Goal: Task Accomplishment & Management: Manage account settings

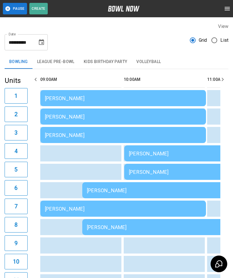
click at [67, 61] on button "League Pre-Bowl" at bounding box center [56, 62] width 47 height 14
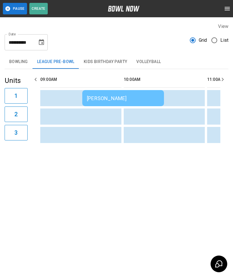
click at [143, 98] on div "[PERSON_NAME]" at bounding box center [123, 98] width 73 height 6
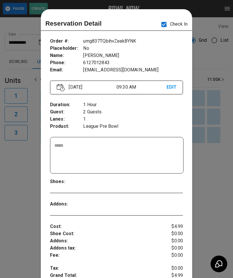
click at [215, 110] on div at bounding box center [116, 139] width 233 height 278
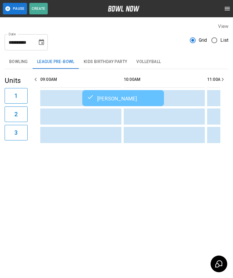
click at [120, 60] on button "Kids Birthday Party" at bounding box center [105, 62] width 53 height 14
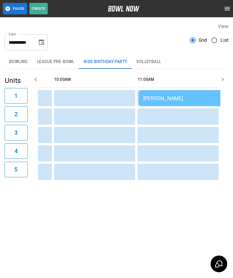
click at [182, 97] on div "[PERSON_NAME]" at bounding box center [221, 98] width 157 height 6
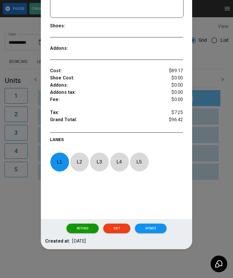
click at [152, 227] on button "Update" at bounding box center [151, 229] width 32 height 10
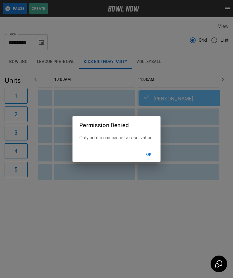
click at [154, 153] on button "Ok" at bounding box center [149, 155] width 18 height 11
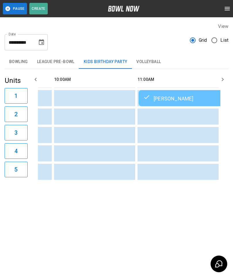
click at [61, 61] on button "League Pre-Bowl" at bounding box center [56, 62] width 47 height 14
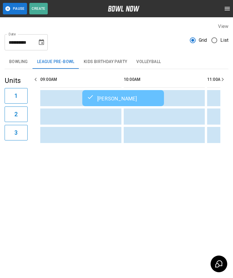
click at [20, 60] on button "Bowling" at bounding box center [19, 62] width 28 height 14
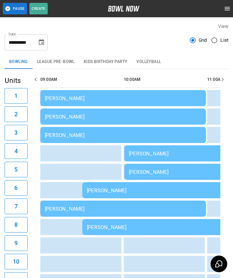
click at [158, 100] on div "[PERSON_NAME]" at bounding box center [123, 98] width 157 height 6
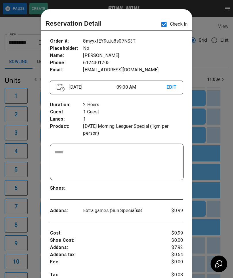
click at [214, 191] on div at bounding box center [116, 139] width 233 height 278
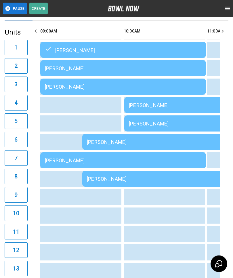
click at [127, 157] on td "[PERSON_NAME]" at bounding box center [123, 161] width 166 height 16
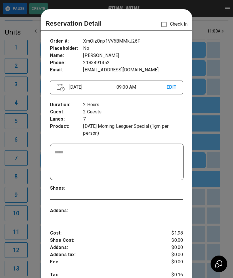
scroll to position [9, 0]
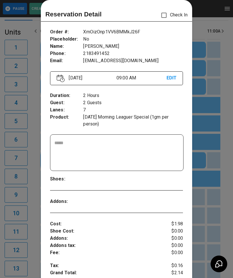
click at [211, 201] on div at bounding box center [116, 139] width 233 height 278
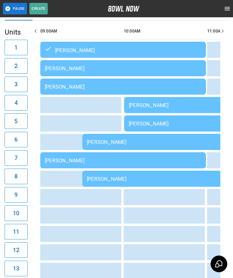
click at [126, 177] on div "[PERSON_NAME]" at bounding box center [165, 179] width 157 height 6
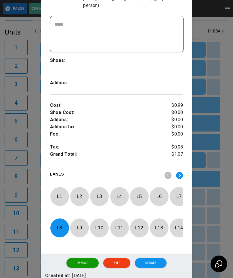
scroll to position [133, 0]
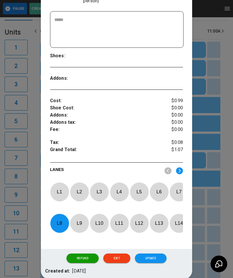
click at [62, 223] on p "L 8" at bounding box center [59, 224] width 19 height 14
click at [84, 222] on p "L 9" at bounding box center [79, 224] width 19 height 14
click at [157, 264] on button "Update" at bounding box center [151, 259] width 32 height 10
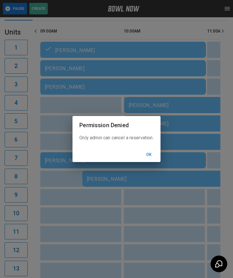
click at [154, 160] on button "Ok" at bounding box center [149, 155] width 18 height 11
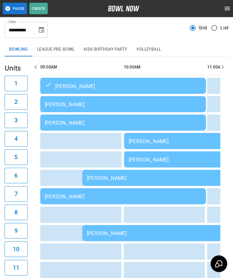
scroll to position [0, 0]
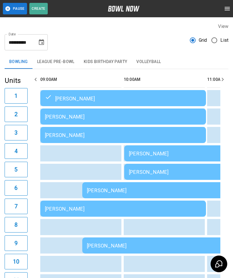
click at [113, 116] on div "[PERSON_NAME]" at bounding box center [123, 117] width 157 height 6
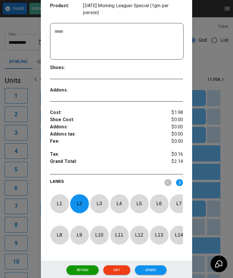
scroll to position [122, 0]
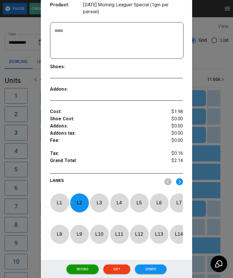
click at [80, 204] on p "L 2" at bounding box center [79, 203] width 19 height 14
click at [183, 181] on img at bounding box center [179, 181] width 7 height 7
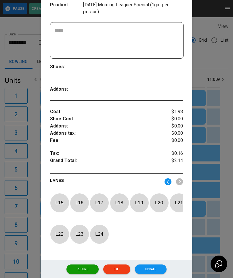
click at [168, 181] on img at bounding box center [168, 181] width 7 height 7
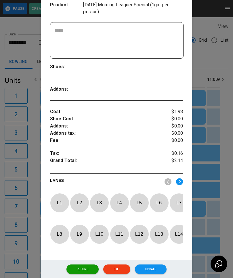
click at [160, 234] on p "L 13" at bounding box center [159, 235] width 19 height 14
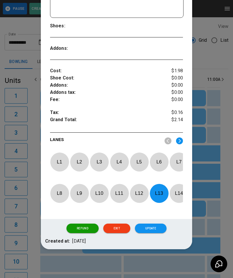
scroll to position [169, 0]
click at [154, 226] on button "Update" at bounding box center [151, 229] width 32 height 10
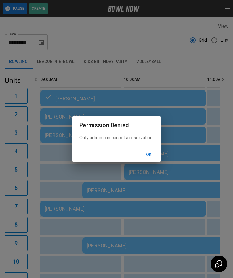
click at [152, 152] on button "Ok" at bounding box center [149, 155] width 18 height 11
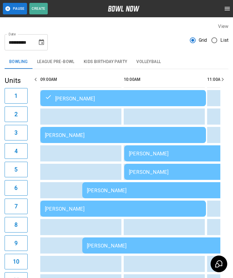
click at [111, 134] on div "[PERSON_NAME]" at bounding box center [123, 135] width 157 height 6
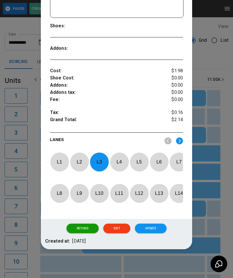
click at [99, 155] on p "L 3" at bounding box center [99, 162] width 19 height 14
click at [180, 137] on img at bounding box center [179, 140] width 7 height 7
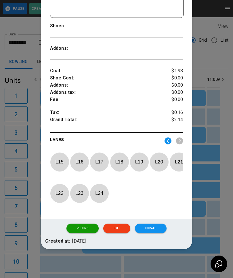
click at [167, 137] on img at bounding box center [168, 140] width 7 height 7
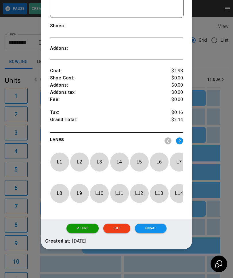
click at [180, 189] on p "L 14" at bounding box center [179, 194] width 19 height 14
click at [154, 229] on button "Update" at bounding box center [151, 229] width 32 height 10
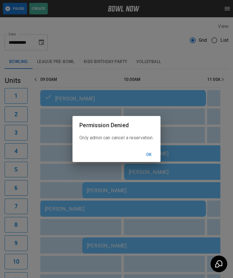
click at [152, 152] on button "Ok" at bounding box center [149, 155] width 18 height 11
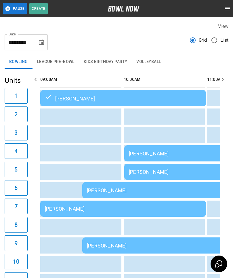
click at [161, 151] on div "[PERSON_NAME]" at bounding box center [207, 154] width 157 height 6
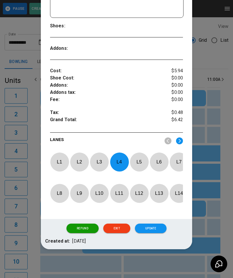
scroll to position [166, 0]
click at [118, 157] on p "L 4" at bounding box center [119, 162] width 19 height 14
click at [78, 157] on p "L 2" at bounding box center [79, 162] width 19 height 14
click at [158, 232] on button "Update" at bounding box center [151, 229] width 32 height 10
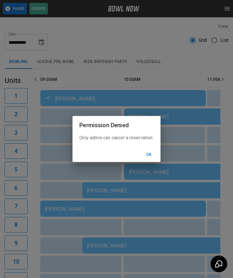
click at [155, 150] on button "Ok" at bounding box center [149, 155] width 18 height 11
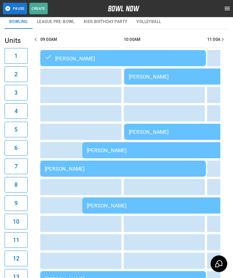
scroll to position [49, 0]
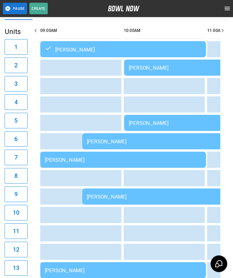
click at [183, 158] on div "[PERSON_NAME]" at bounding box center [123, 160] width 157 height 6
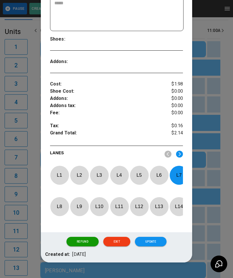
scroll to position [149, 0]
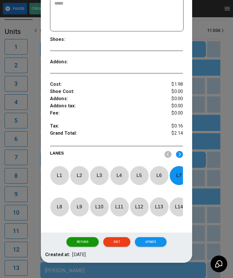
click at [178, 178] on p "L 7" at bounding box center [179, 176] width 19 height 14
click at [99, 206] on p "L 10" at bounding box center [99, 207] width 19 height 14
click at [154, 244] on button "Update" at bounding box center [151, 242] width 32 height 10
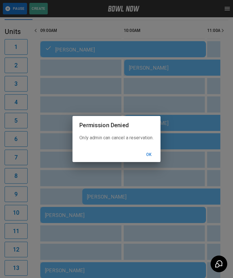
click at [155, 160] on button "Ok" at bounding box center [149, 155] width 18 height 11
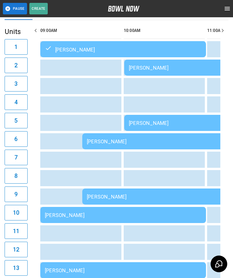
click at [199, 140] on div "[PERSON_NAME]" at bounding box center [165, 142] width 157 height 6
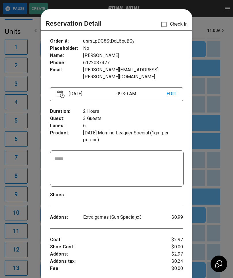
scroll to position [9, 0]
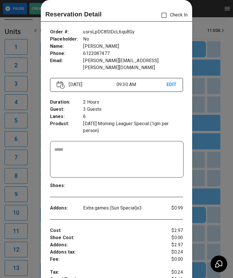
click at [213, 171] on div at bounding box center [116, 139] width 233 height 278
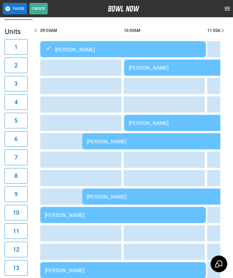
click at [60, 213] on div "[PERSON_NAME]" at bounding box center [123, 215] width 157 height 6
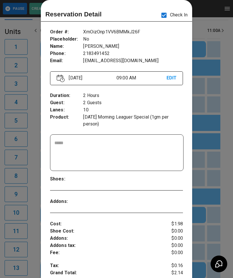
click at [216, 230] on div at bounding box center [116, 139] width 233 height 278
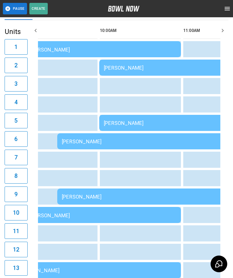
scroll to position [0, 31]
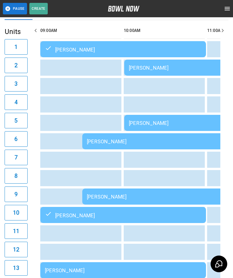
click at [141, 60] on td "[PERSON_NAME]" at bounding box center [207, 68] width 166 height 16
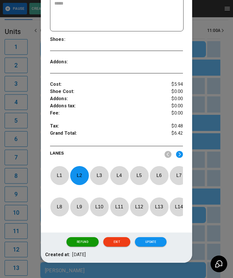
click at [149, 246] on button "Update" at bounding box center [151, 242] width 32 height 10
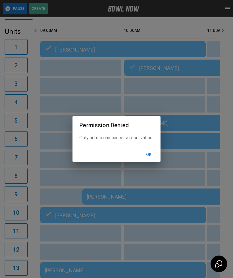
click at [150, 160] on button "Ok" at bounding box center [149, 155] width 18 height 11
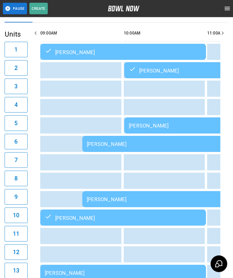
scroll to position [47, 0]
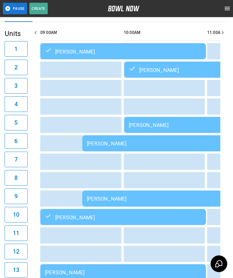
click at [98, 198] on div "[PERSON_NAME]" at bounding box center [165, 199] width 157 height 6
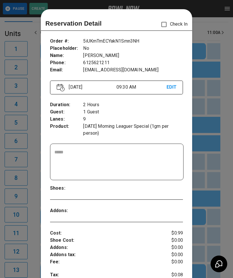
scroll to position [9, 0]
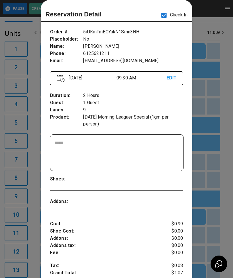
click at [214, 206] on div at bounding box center [116, 139] width 233 height 278
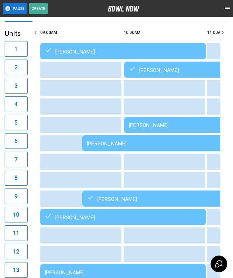
click at [142, 122] on td "[PERSON_NAME]" at bounding box center [207, 125] width 166 height 16
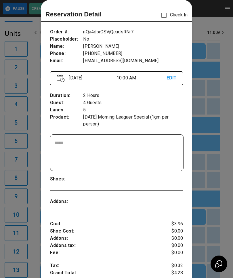
click at [211, 209] on div at bounding box center [116, 139] width 233 height 278
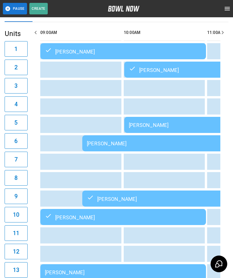
click at [139, 121] on td "[PERSON_NAME]" at bounding box center [207, 125] width 166 height 16
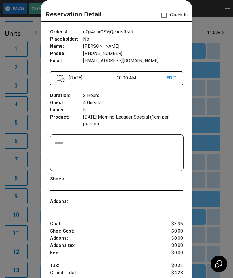
click at [223, 155] on div at bounding box center [116, 139] width 233 height 278
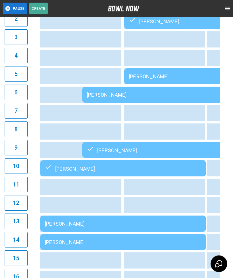
scroll to position [97, 0]
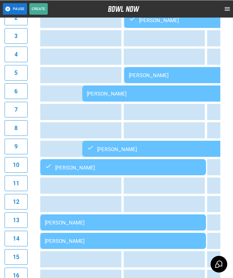
click at [130, 225] on div "[PERSON_NAME]" at bounding box center [123, 223] width 157 height 6
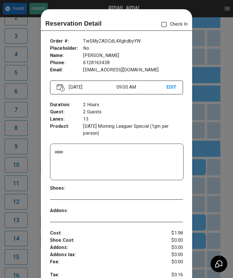
scroll to position [9, 0]
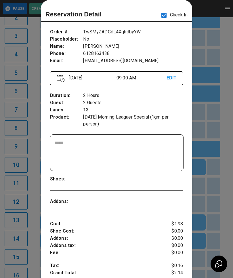
click at [222, 207] on div at bounding box center [116, 139] width 233 height 278
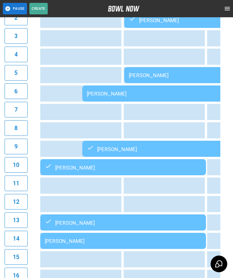
click at [135, 242] on div "[PERSON_NAME]" at bounding box center [123, 241] width 157 height 6
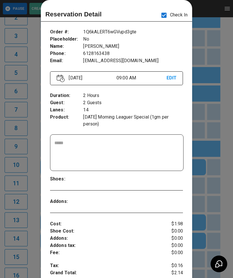
click at [213, 198] on div at bounding box center [116, 139] width 233 height 278
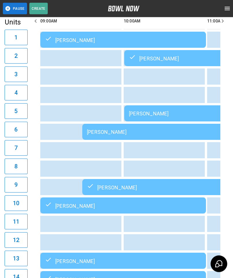
scroll to position [58, 0]
click at [121, 73] on td "sticky table" at bounding box center [112, 77] width 19 height 16
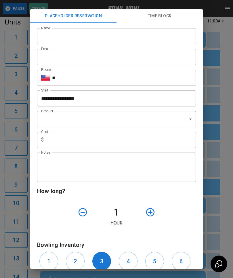
click at [229, 184] on div "**********" at bounding box center [116, 139] width 233 height 278
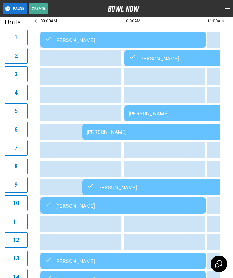
click at [185, 114] on div "[PERSON_NAME]" at bounding box center [207, 114] width 157 height 6
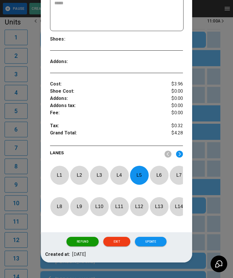
scroll to position [149, 0]
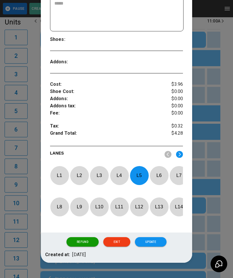
click at [139, 178] on p "L 5" at bounding box center [139, 176] width 19 height 14
click at [181, 154] on img at bounding box center [179, 154] width 7 height 7
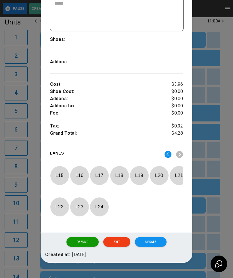
click at [59, 173] on p "L 15" at bounding box center [59, 176] width 19 height 14
click at [154, 247] on button "Update" at bounding box center [151, 242] width 32 height 10
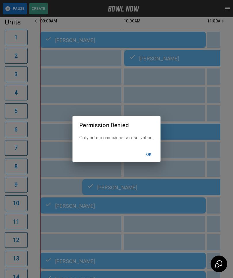
click at [153, 160] on button "Ok" at bounding box center [149, 155] width 18 height 11
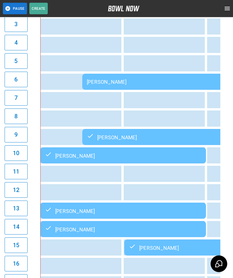
scroll to position [109, 0]
click at [162, 208] on td "[PERSON_NAME]" at bounding box center [123, 211] width 166 height 16
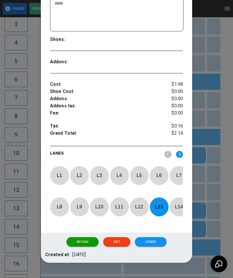
scroll to position [149, 0]
click at [160, 208] on p "L 13" at bounding box center [159, 207] width 19 height 14
click at [97, 175] on p "L 3" at bounding box center [99, 176] width 19 height 14
click at [152, 247] on button "Update" at bounding box center [151, 242] width 32 height 10
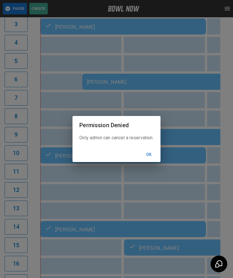
click at [153, 160] on button "Ok" at bounding box center [149, 155] width 18 height 11
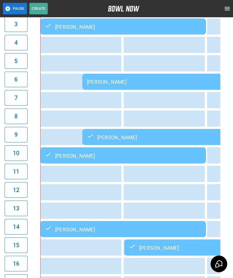
click at [111, 230] on div "[PERSON_NAME]" at bounding box center [123, 229] width 157 height 7
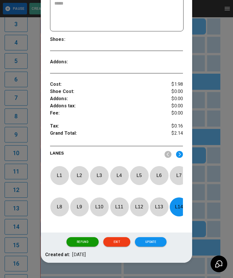
click at [176, 208] on p "L 14" at bounding box center [179, 207] width 19 height 14
click at [118, 175] on p "L 4" at bounding box center [119, 176] width 19 height 14
click at [153, 247] on button "Update" at bounding box center [151, 242] width 32 height 10
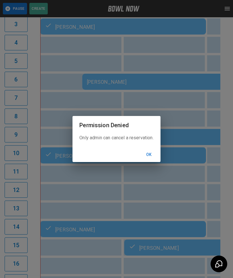
click at [150, 160] on button "Ok" at bounding box center [149, 155] width 18 height 11
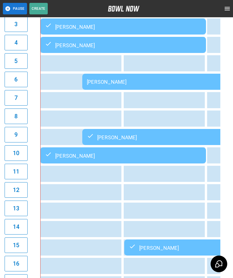
click at [100, 82] on div "[PERSON_NAME]" at bounding box center [165, 82] width 157 height 6
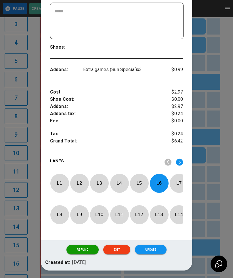
scroll to position [148, 0]
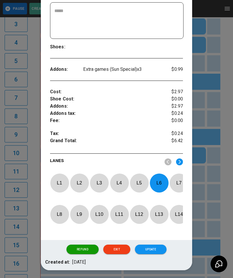
click at [159, 176] on p "L 6" at bounding box center [159, 183] width 19 height 14
click at [180, 158] on img at bounding box center [179, 161] width 7 height 7
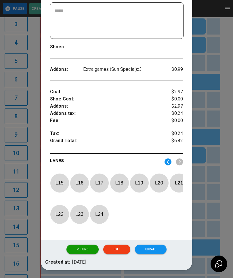
click at [80, 176] on p "L 16" at bounding box center [79, 183] width 19 height 14
click at [153, 248] on button "Update" at bounding box center [151, 250] width 32 height 10
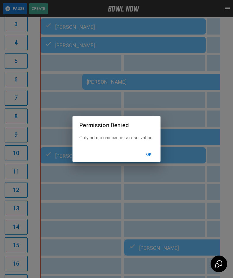
click at [152, 160] on button "Ok" at bounding box center [149, 155] width 18 height 11
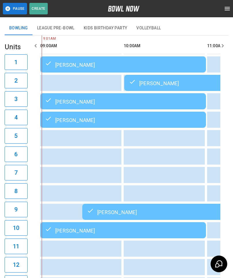
scroll to position [33, 0]
click at [161, 229] on div "[PERSON_NAME]" at bounding box center [123, 230] width 157 height 7
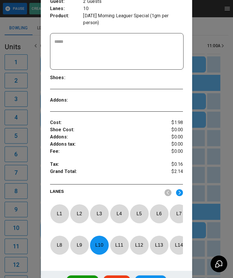
scroll to position [111, 0]
click at [215, 172] on div at bounding box center [116, 139] width 233 height 278
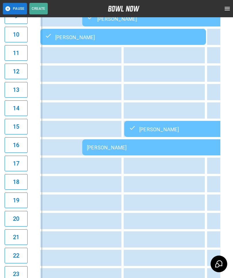
scroll to position [256, 0]
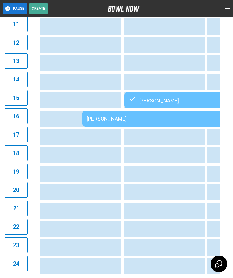
click at [104, 117] on td "[PERSON_NAME]" at bounding box center [165, 119] width 166 height 16
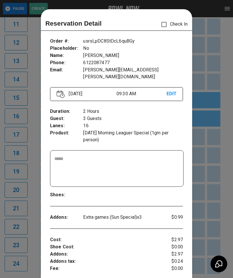
scroll to position [9, 0]
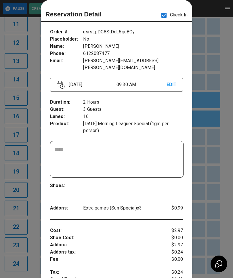
click at [216, 174] on div at bounding box center [116, 139] width 233 height 278
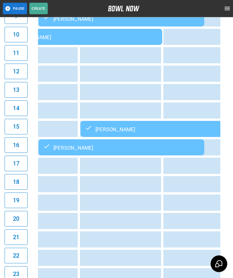
scroll to position [227, 0]
click at [129, 130] on div "[PERSON_NAME]" at bounding box center [163, 129] width 157 height 7
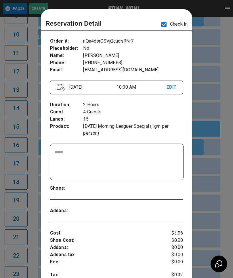
scroll to position [9, 0]
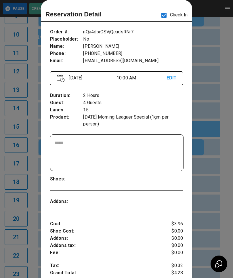
click at [223, 200] on div at bounding box center [116, 139] width 233 height 278
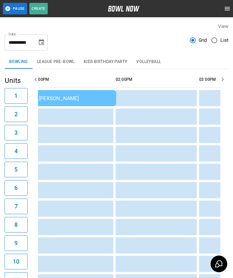
scroll to position [0, 283]
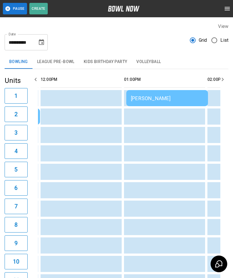
click at [179, 93] on td "[PERSON_NAME]" at bounding box center [167, 98] width 82 height 16
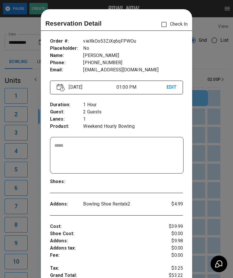
scroll to position [0, 0]
click at [220, 186] on div at bounding box center [116, 139] width 233 height 278
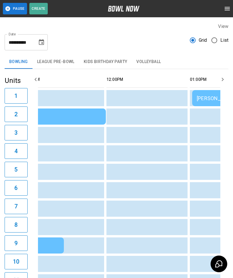
scroll to position [0, 84]
